Goal: Information Seeking & Learning: Learn about a topic

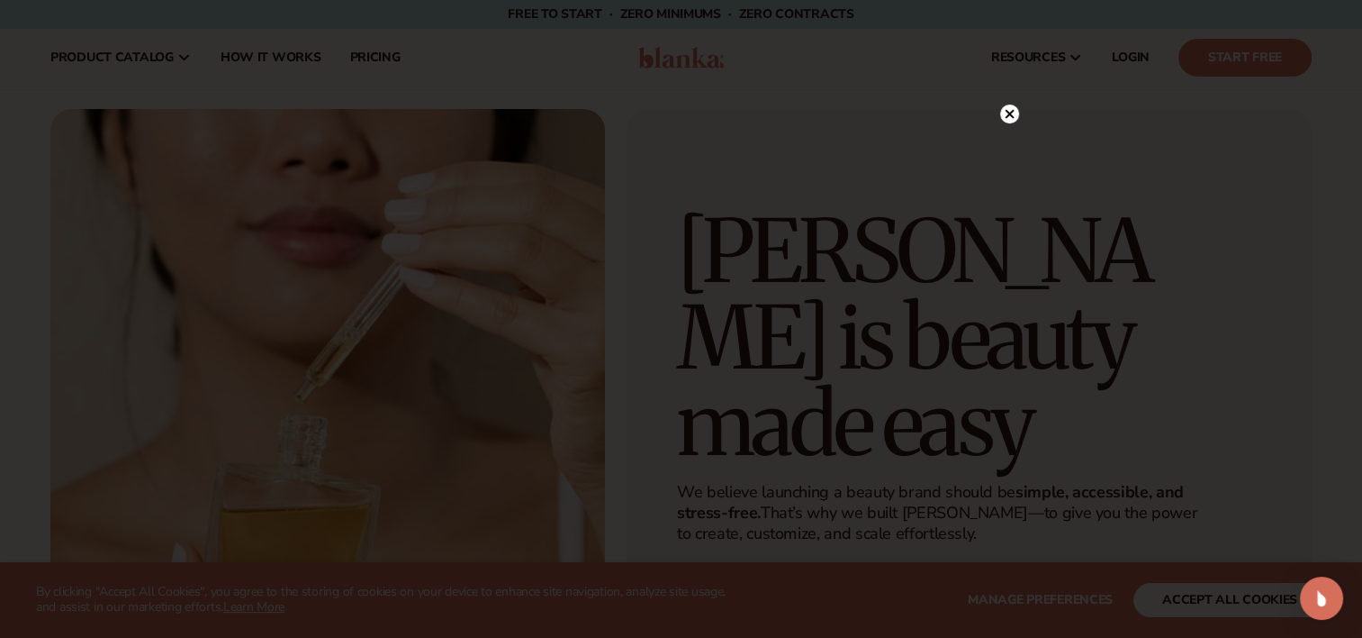
click at [1005, 114] on circle at bounding box center [1009, 113] width 19 height 19
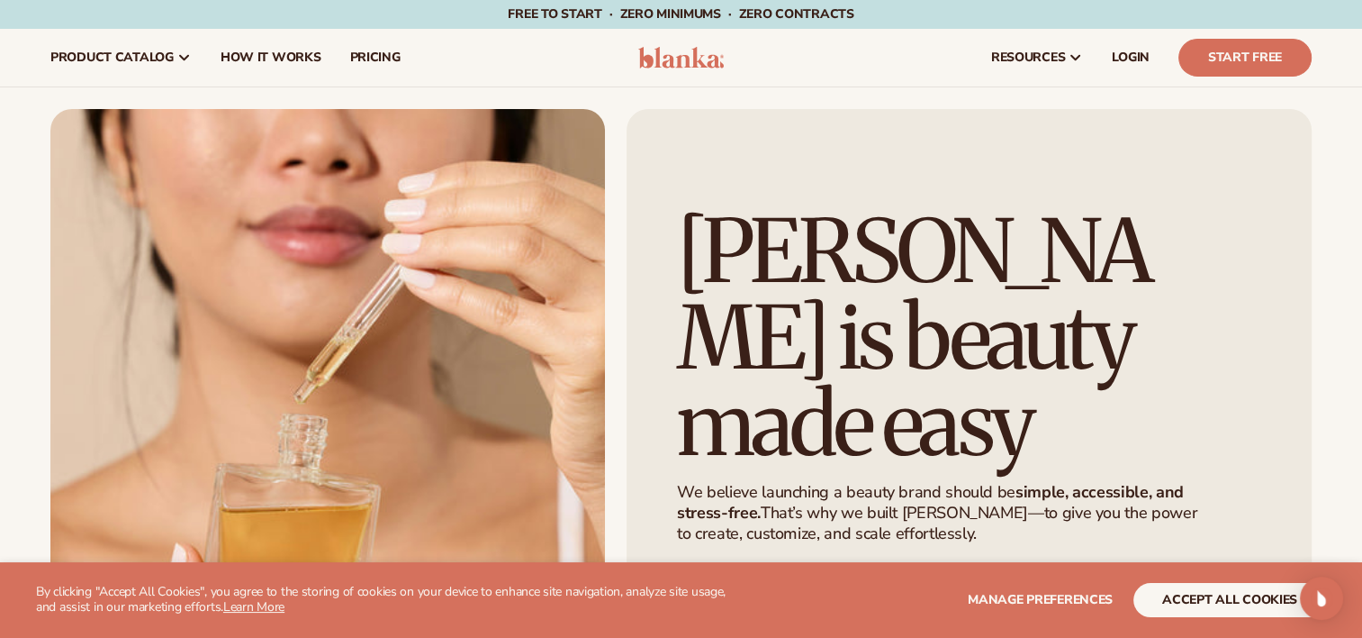
drag, startPoint x: 1005, startPoint y: 114, endPoint x: 1075, endPoint y: 168, distance: 88.6
click at [1075, 168] on div "[PERSON_NAME] is beauty made easy We believe launching a beauty brand should be…" at bounding box center [969, 416] width 685 height 614
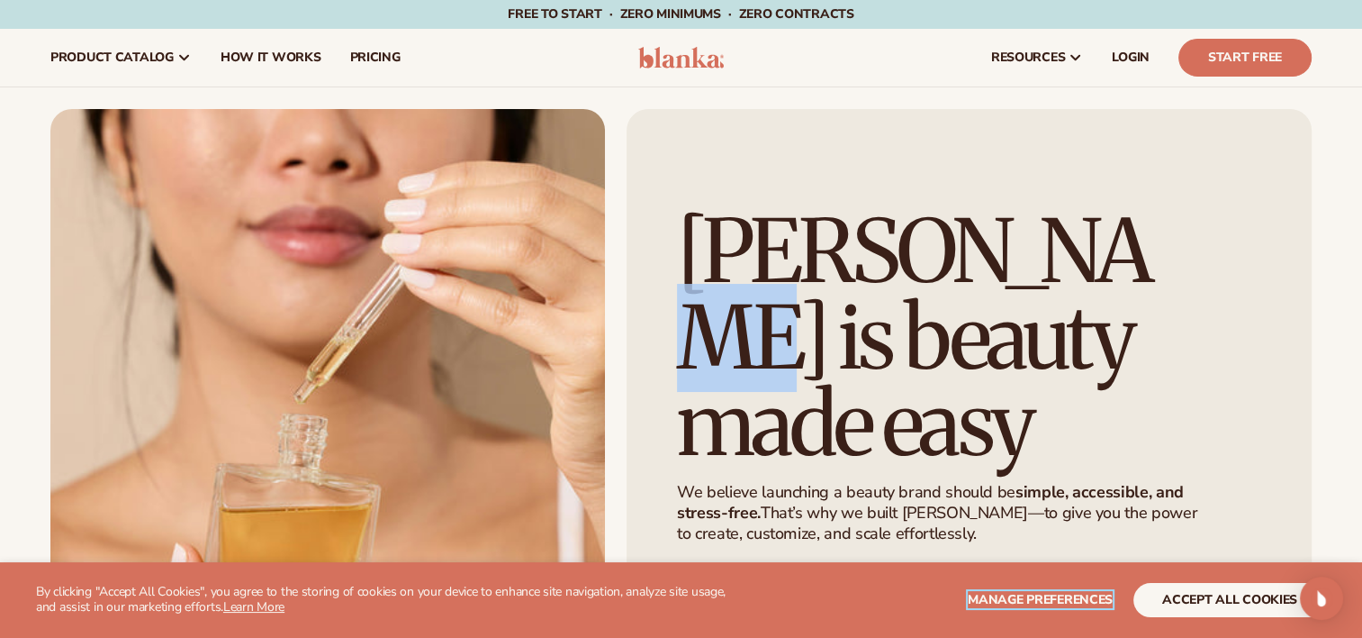
click at [1002, 593] on span "Manage preferences" at bounding box center [1040, 599] width 145 height 17
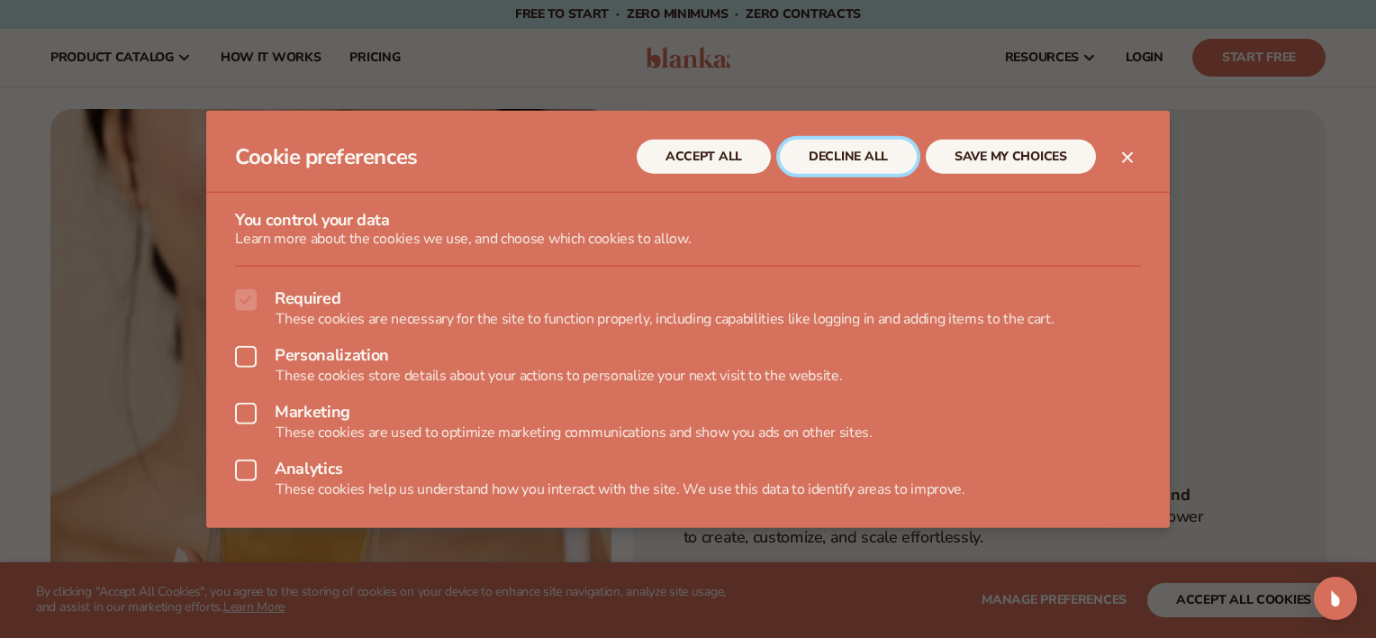
click at [868, 160] on button "DECLINE ALL" at bounding box center [848, 157] width 137 height 34
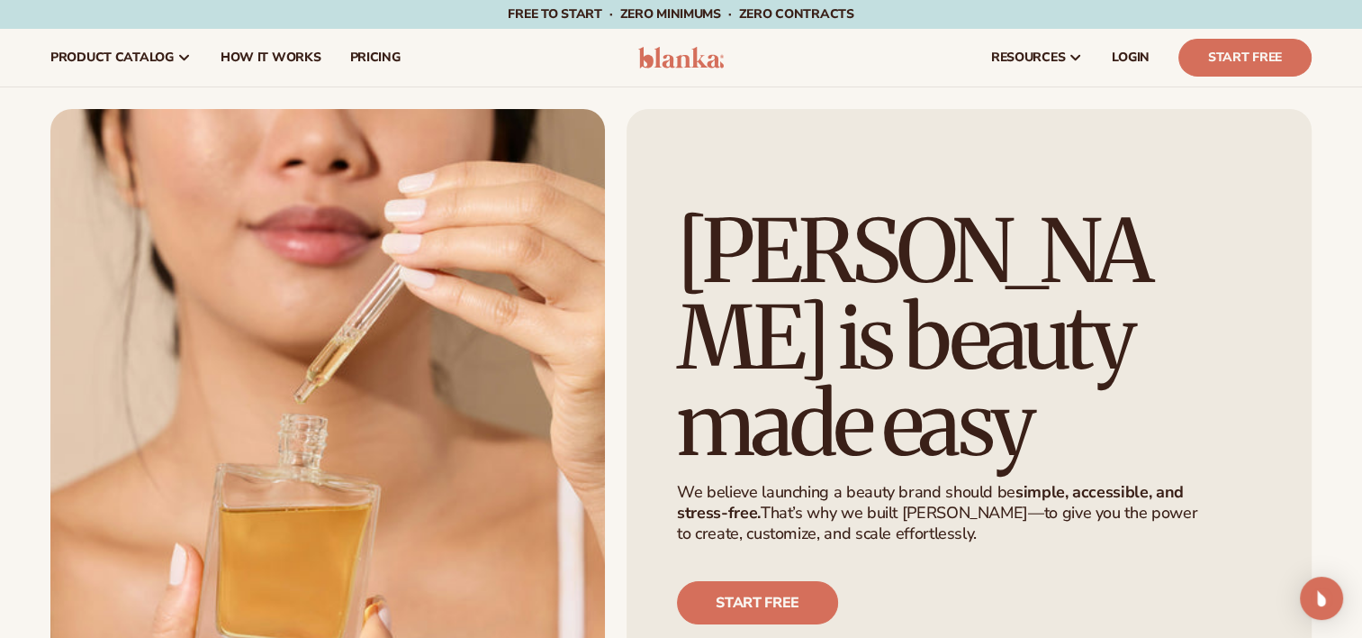
click at [1362, 620] on div "[PERSON_NAME] is beauty made easy We believe launching a beauty brand should be…" at bounding box center [681, 416] width 1362 height 614
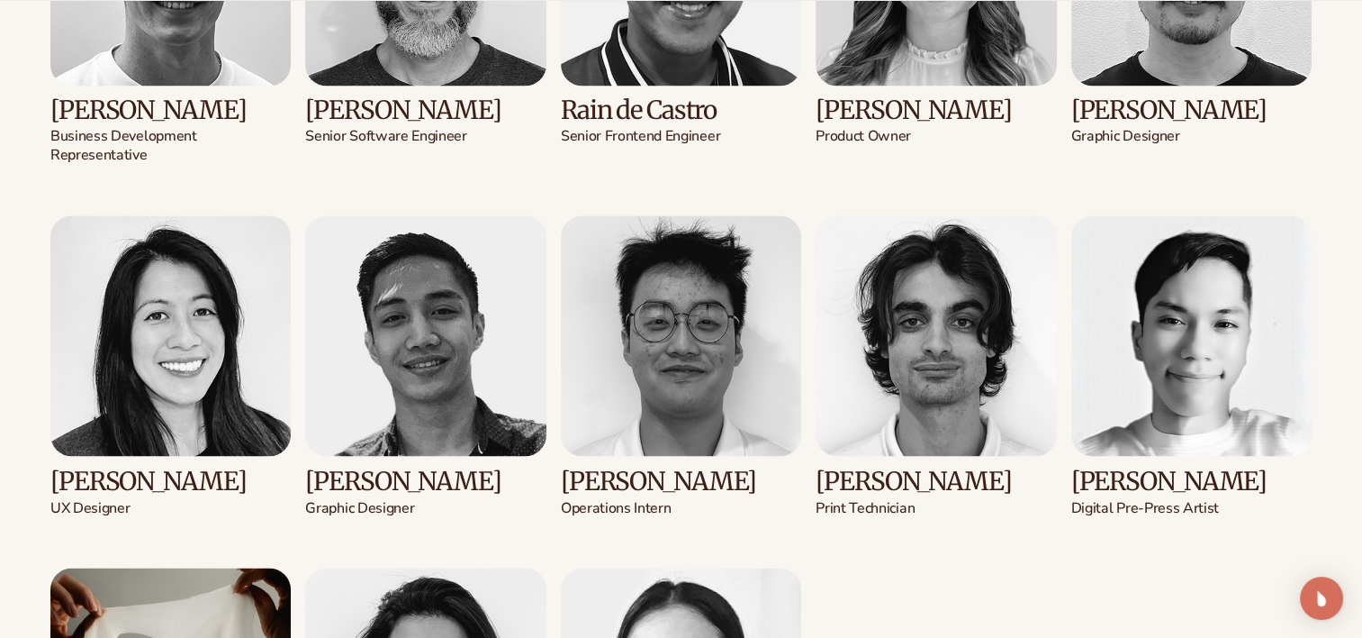
scroll to position [3155, 0]
